Goal: Task Accomplishment & Management: Use online tool/utility

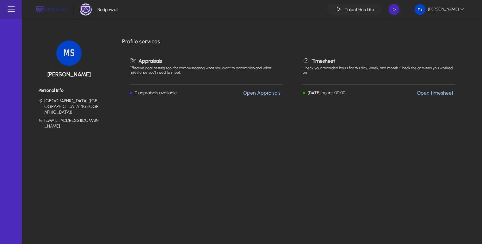
click at [390, 11] on span "button" at bounding box center [394, 9] width 13 height 13
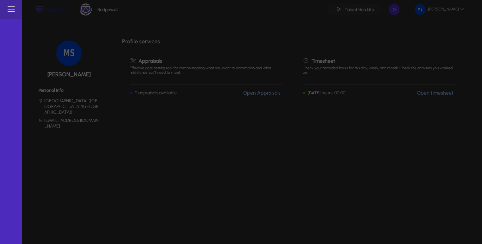
type input "*****"
type input "**********"
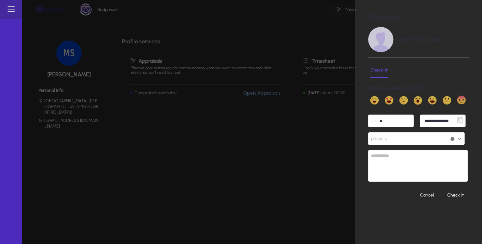
click at [401, 134] on button "projects" at bounding box center [416, 138] width 97 height 13
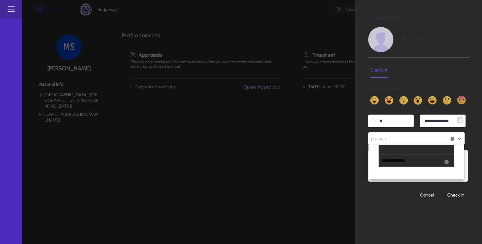
scroll to position [8, 0]
click at [372, 219] on div at bounding box center [241, 122] width 482 height 244
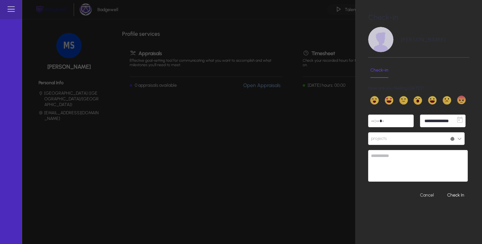
click at [405, 135] on button "projects" at bounding box center [416, 138] width 97 height 13
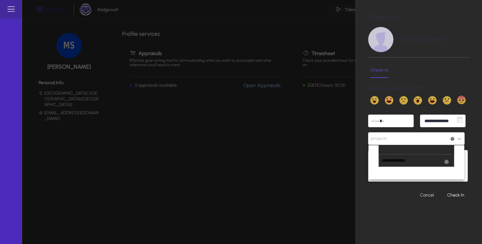
click at [388, 204] on div at bounding box center [241, 122] width 482 height 244
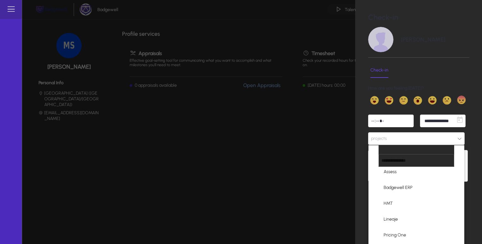
scroll to position [37, 0]
click at [411, 236] on mat-option "Talent Hub" at bounding box center [417, 234] width 76 height 13
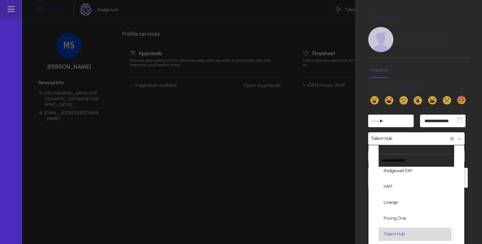
scroll to position [0, 0]
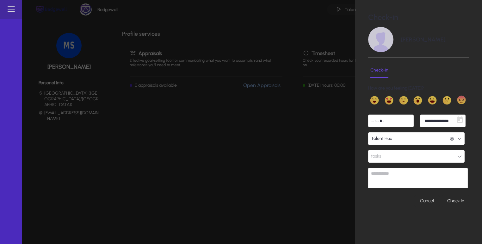
click at [408, 136] on button "Talent Hub Talent Hub" at bounding box center [416, 138] width 97 height 13
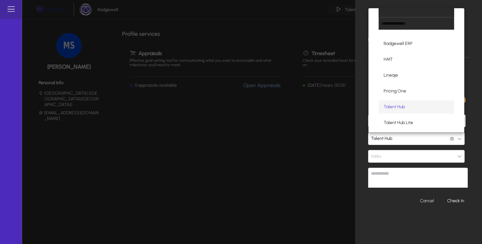
scroll to position [37, 0]
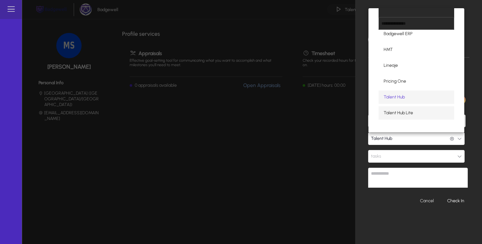
click at [414, 111] on mat-option "Talent Hub Lite" at bounding box center [417, 112] width 76 height 13
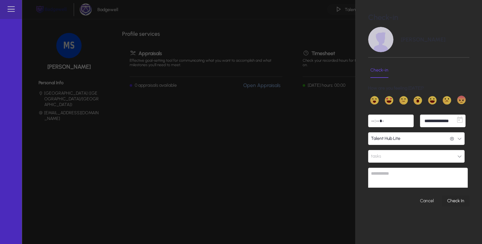
click at [451, 204] on span "submit" at bounding box center [455, 200] width 27 height 15
